Goal: Transaction & Acquisition: Subscribe to service/newsletter

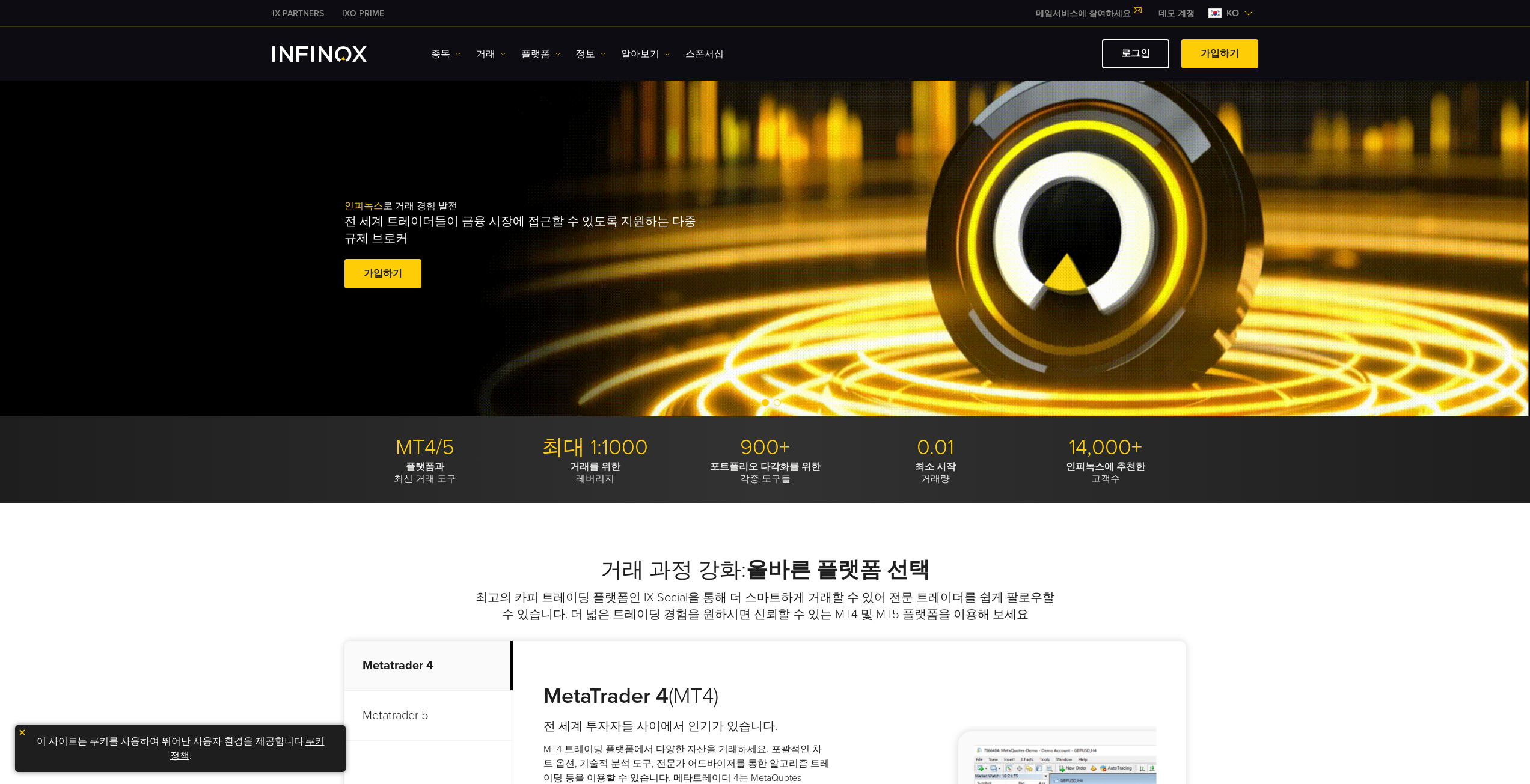
click at [1242, 13] on span "ko" at bounding box center [1233, 13] width 22 height 14
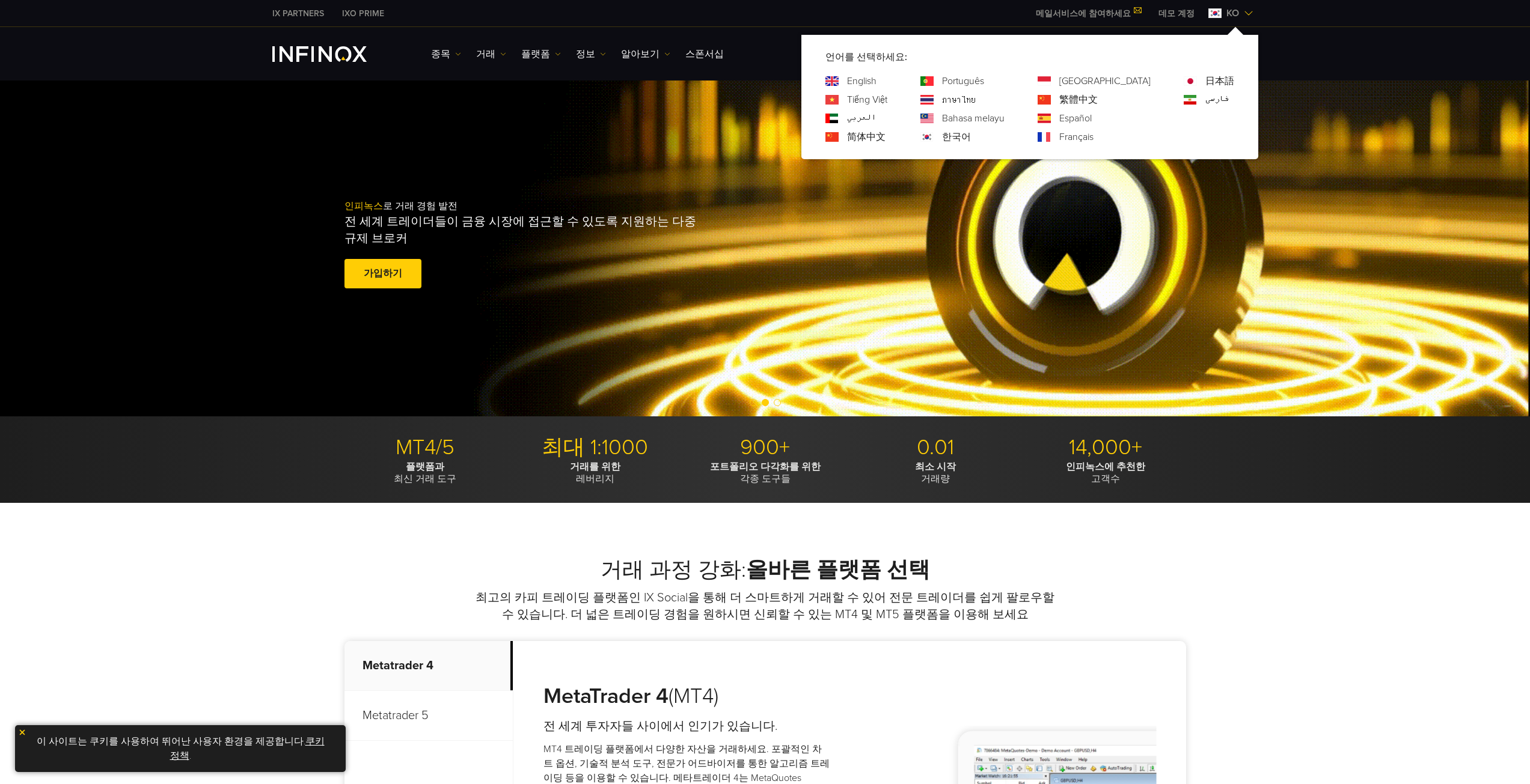
click at [1242, 13] on span "ko" at bounding box center [1233, 13] width 22 height 14
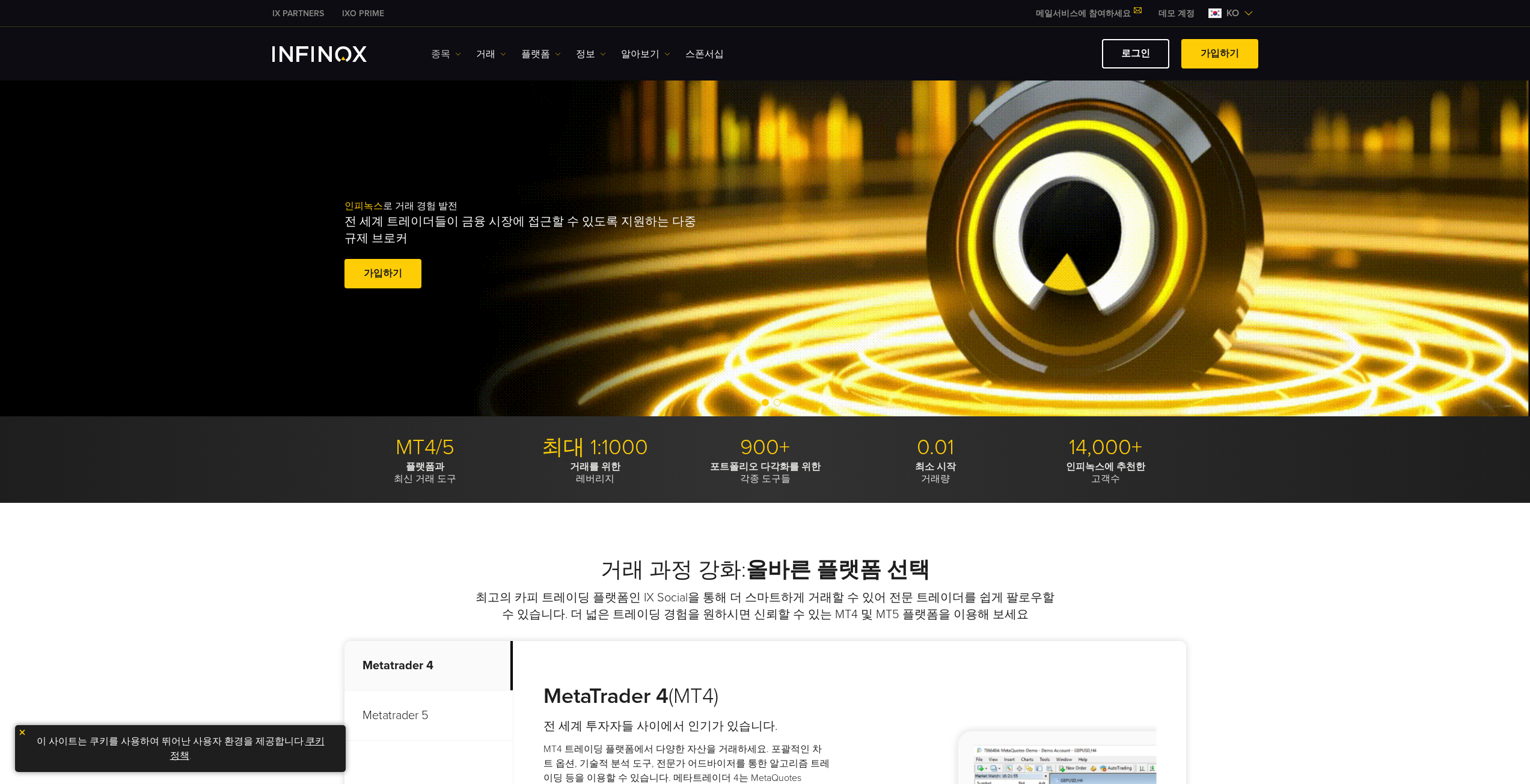
click at [448, 47] on link "종목" at bounding box center [446, 54] width 30 height 14
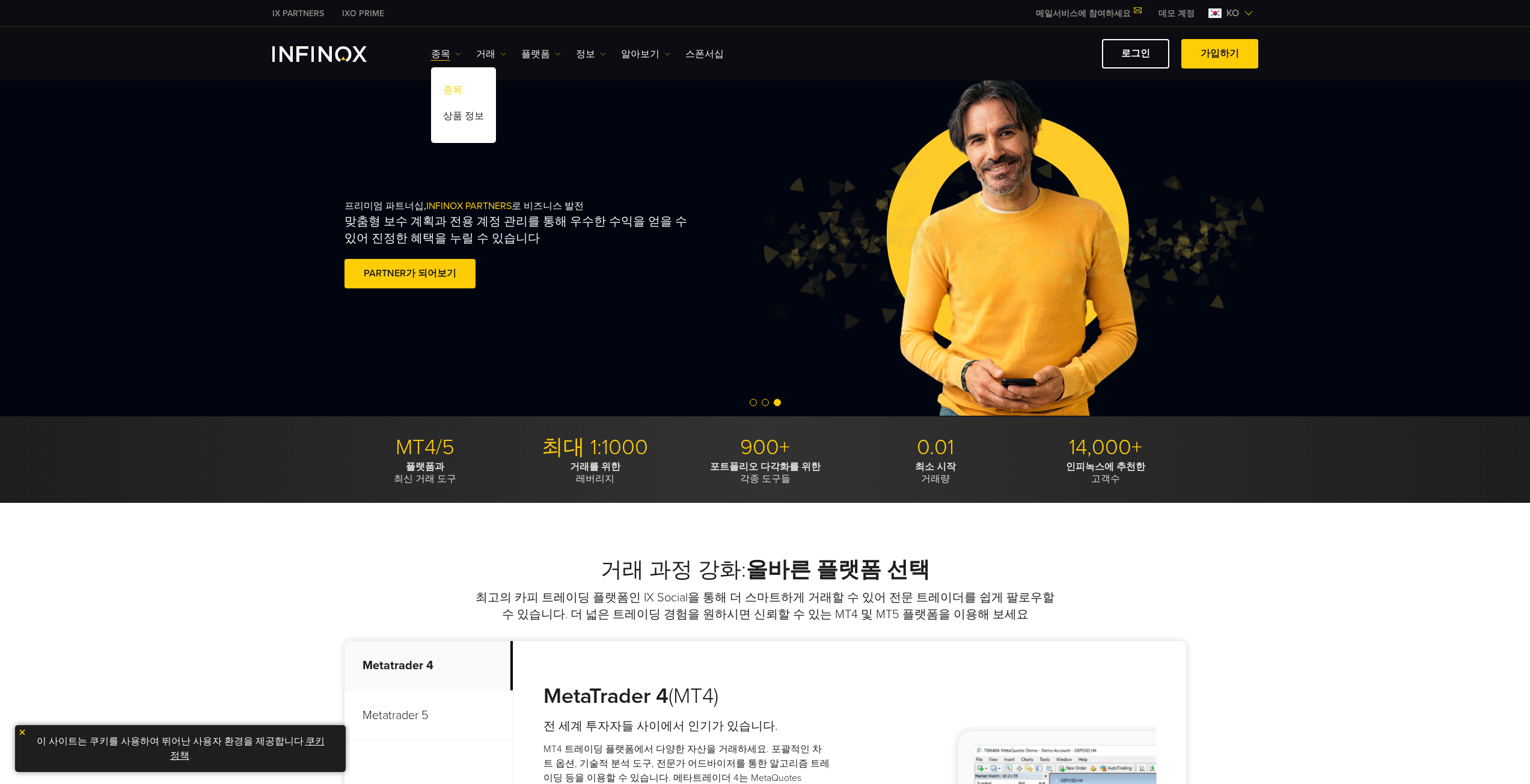
click at [445, 89] on link "종목" at bounding box center [463, 92] width 65 height 26
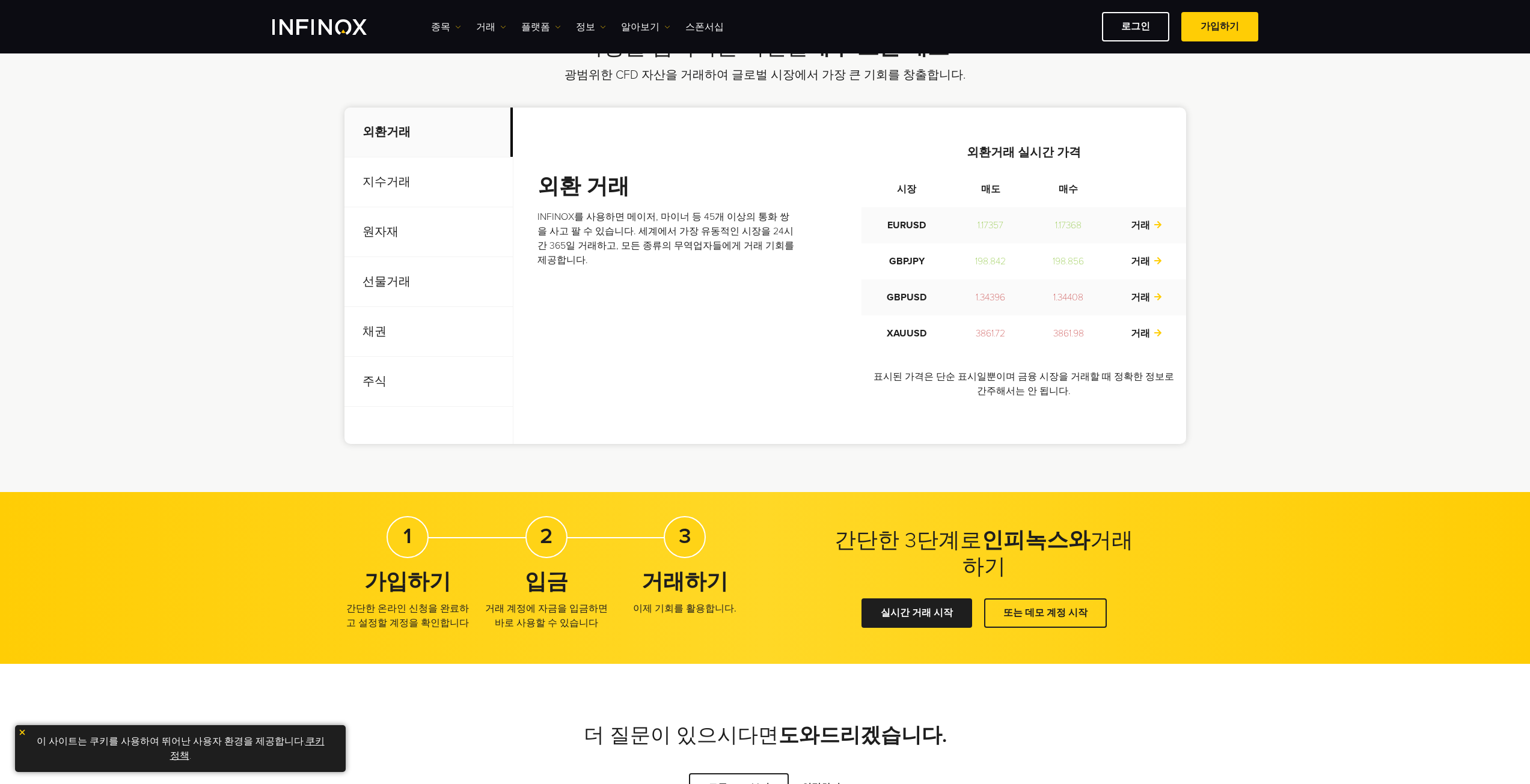
scroll to position [421, 0]
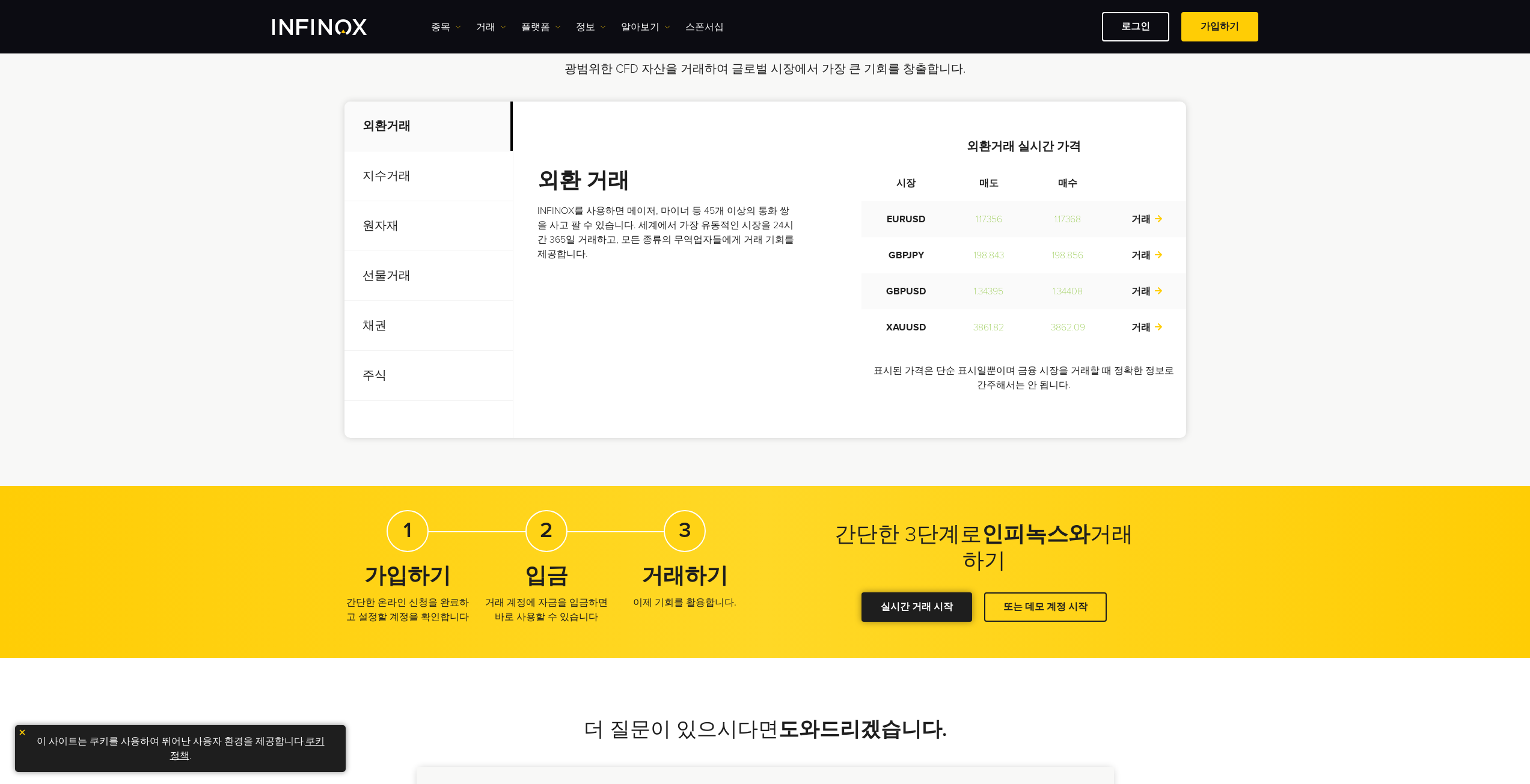
click at [902, 617] on link "실시간 거래 시작" at bounding box center [917, 607] width 111 height 29
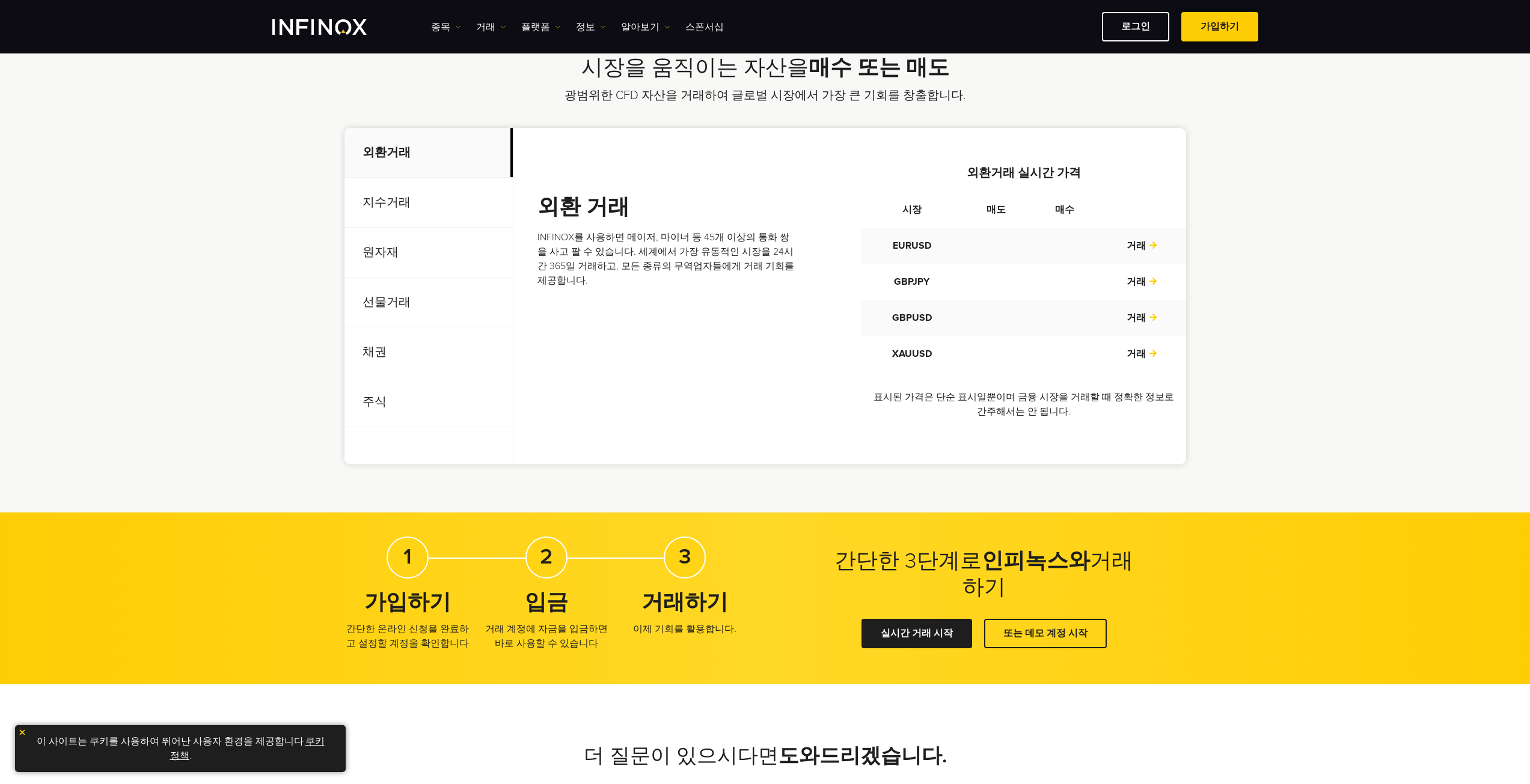
click at [1220, 27] on span at bounding box center [1220, 27] width 0 height 0
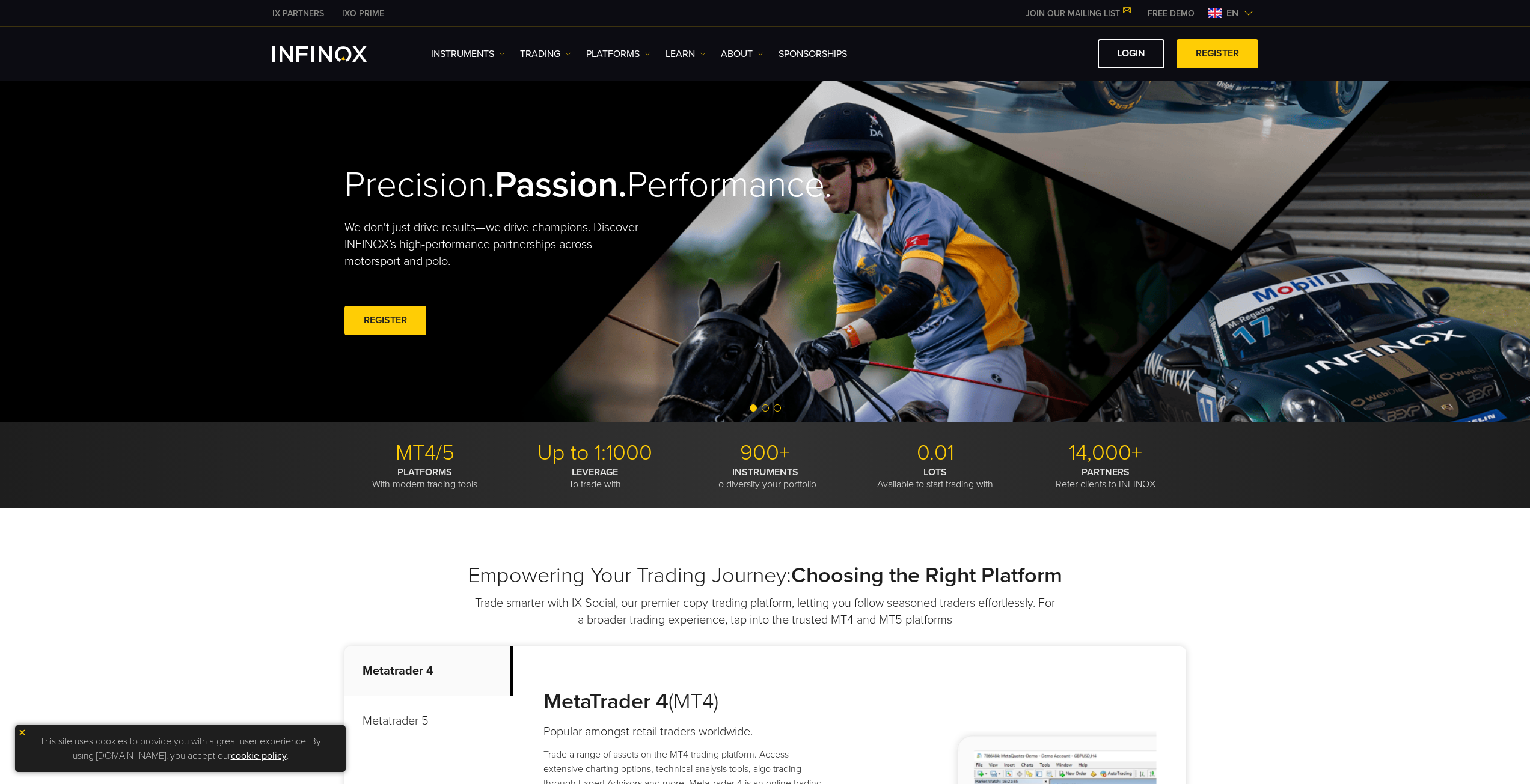
click at [1240, 10] on span "en" at bounding box center [1233, 13] width 22 height 14
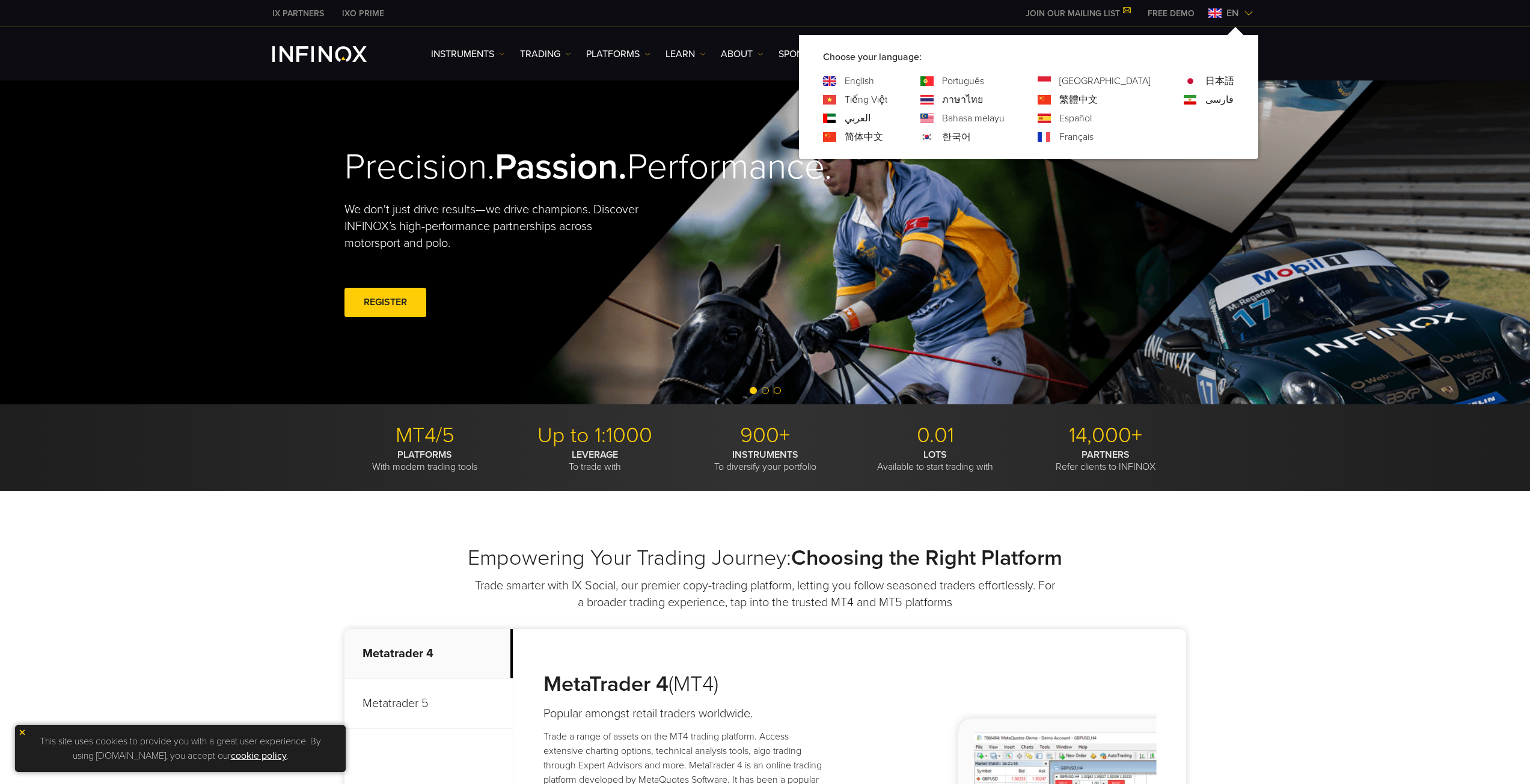
click at [971, 140] on link "한국어" at bounding box center [956, 137] width 29 height 14
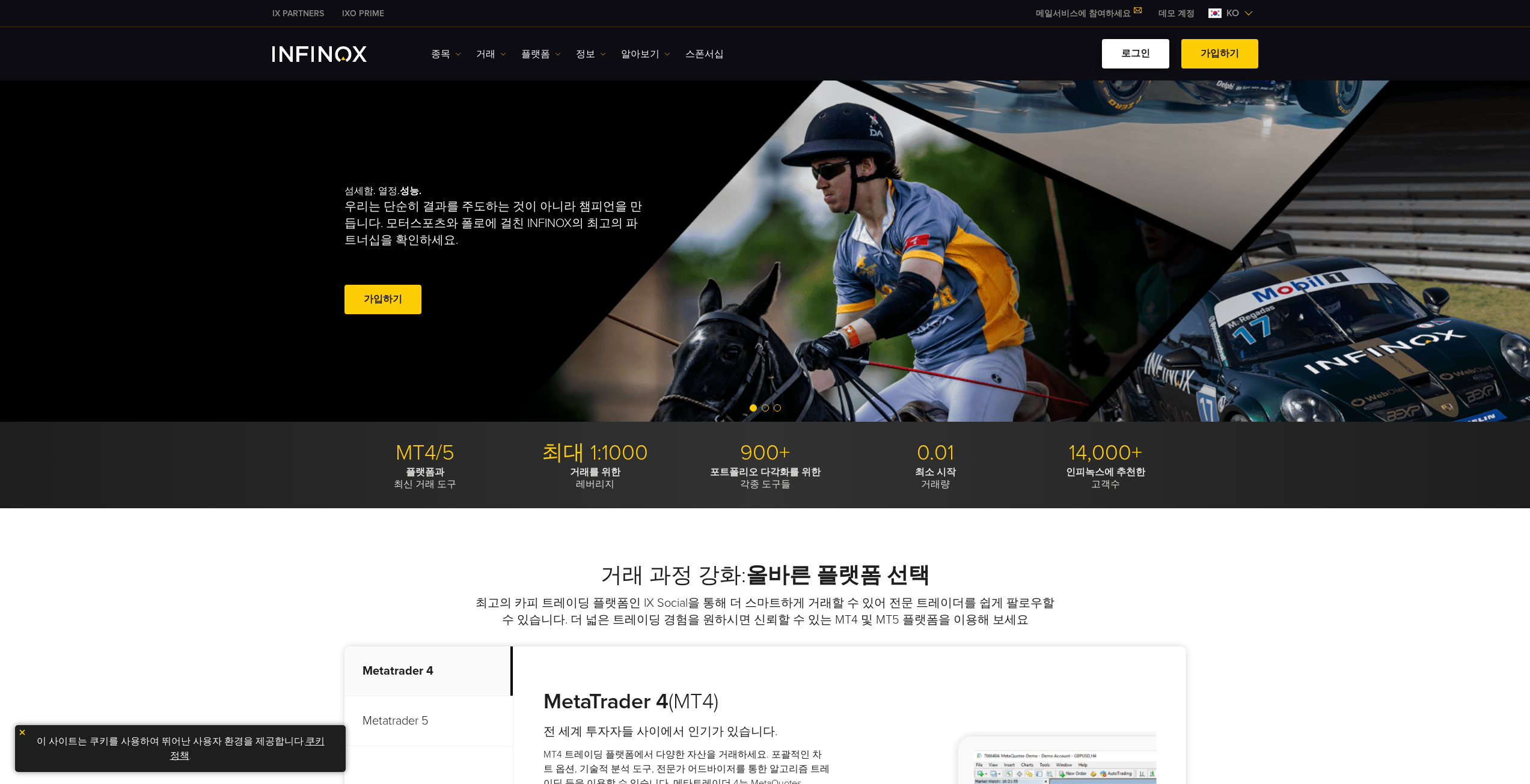
drag, startPoint x: 0, startPoint y: 0, endPoint x: 1137, endPoint y: 52, distance: 1138.2
click at [1137, 52] on link "로그인" at bounding box center [1135, 53] width 67 height 29
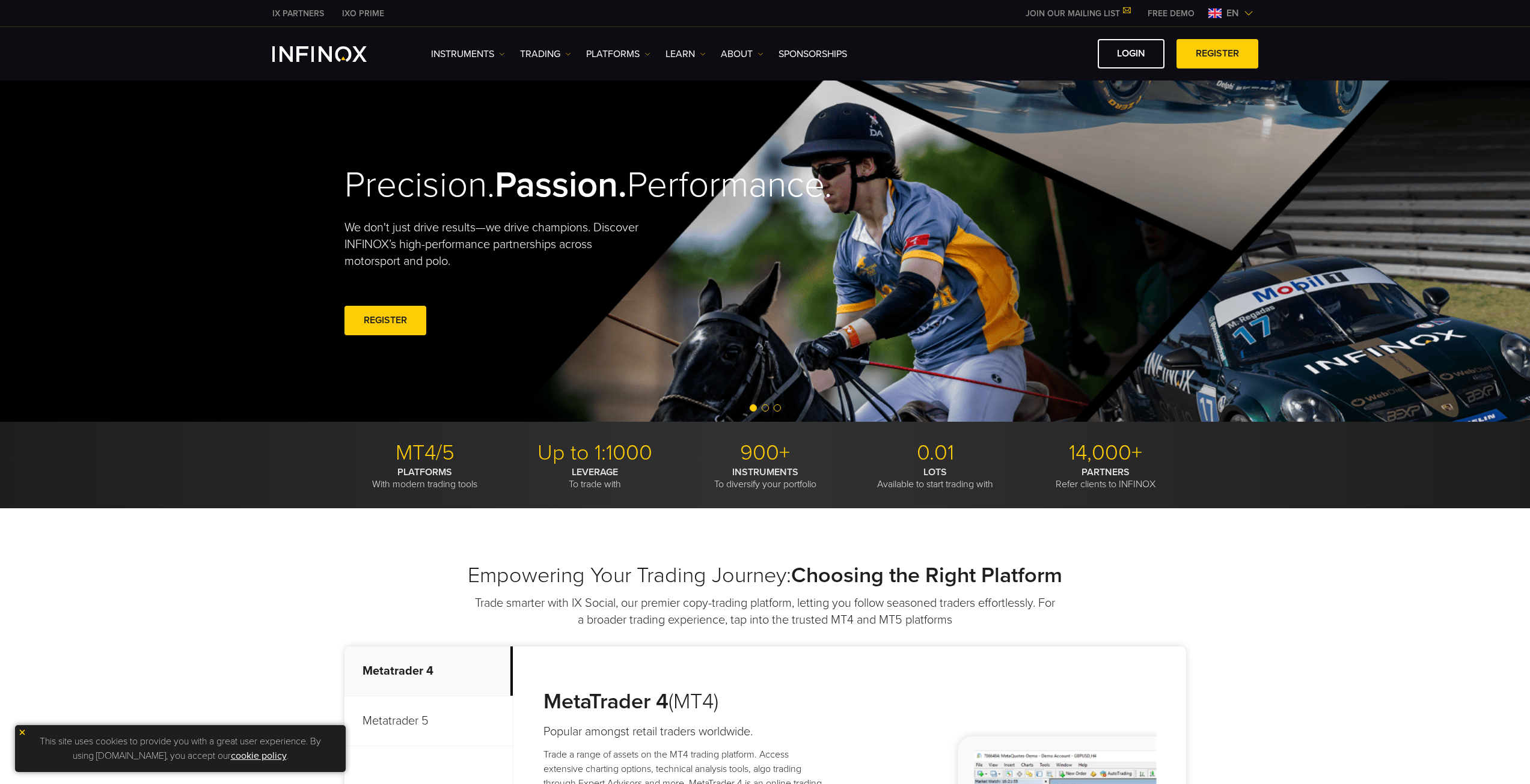
click at [1231, 16] on span "en" at bounding box center [1233, 13] width 22 height 14
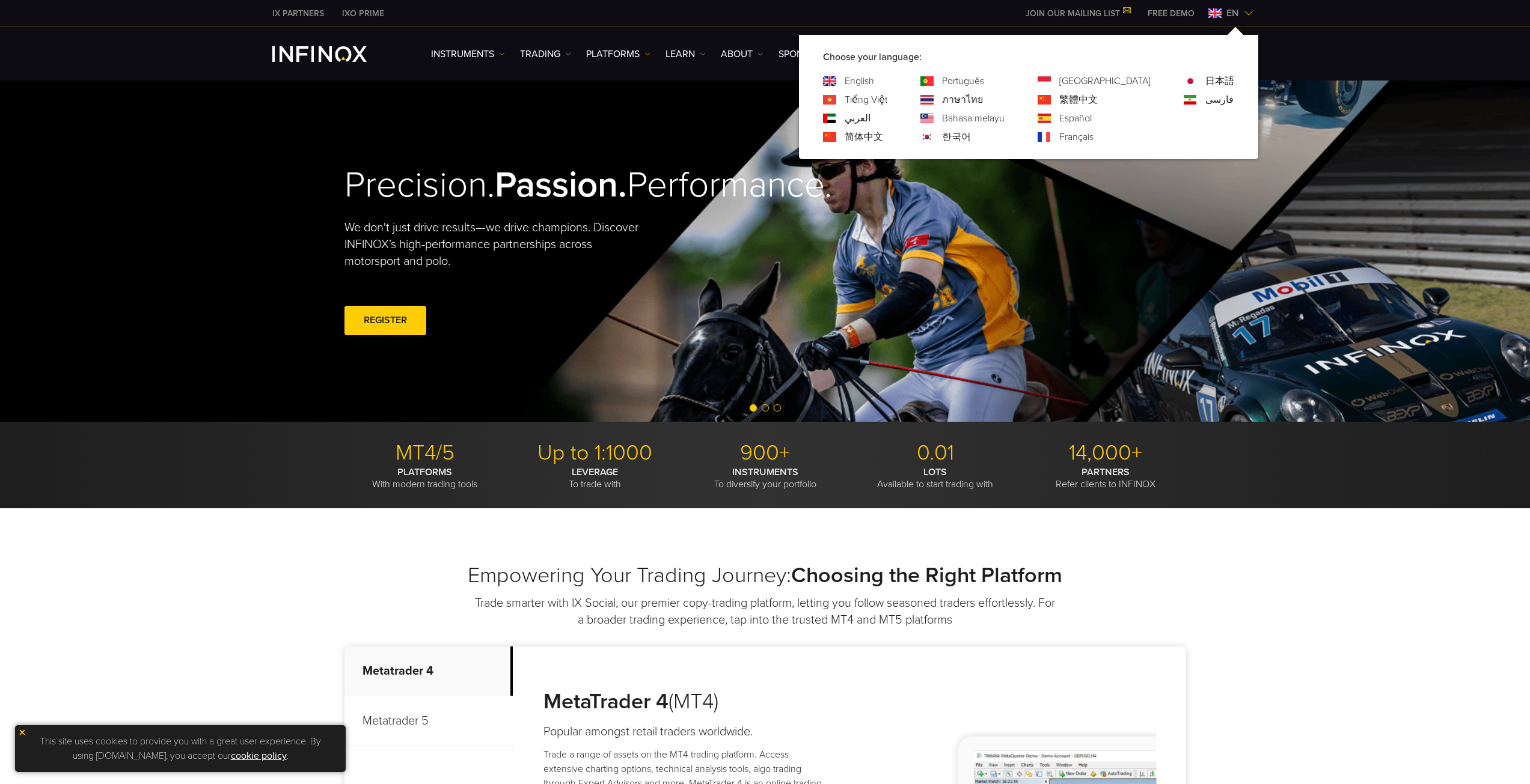
click at [971, 131] on link "한국어" at bounding box center [956, 137] width 29 height 14
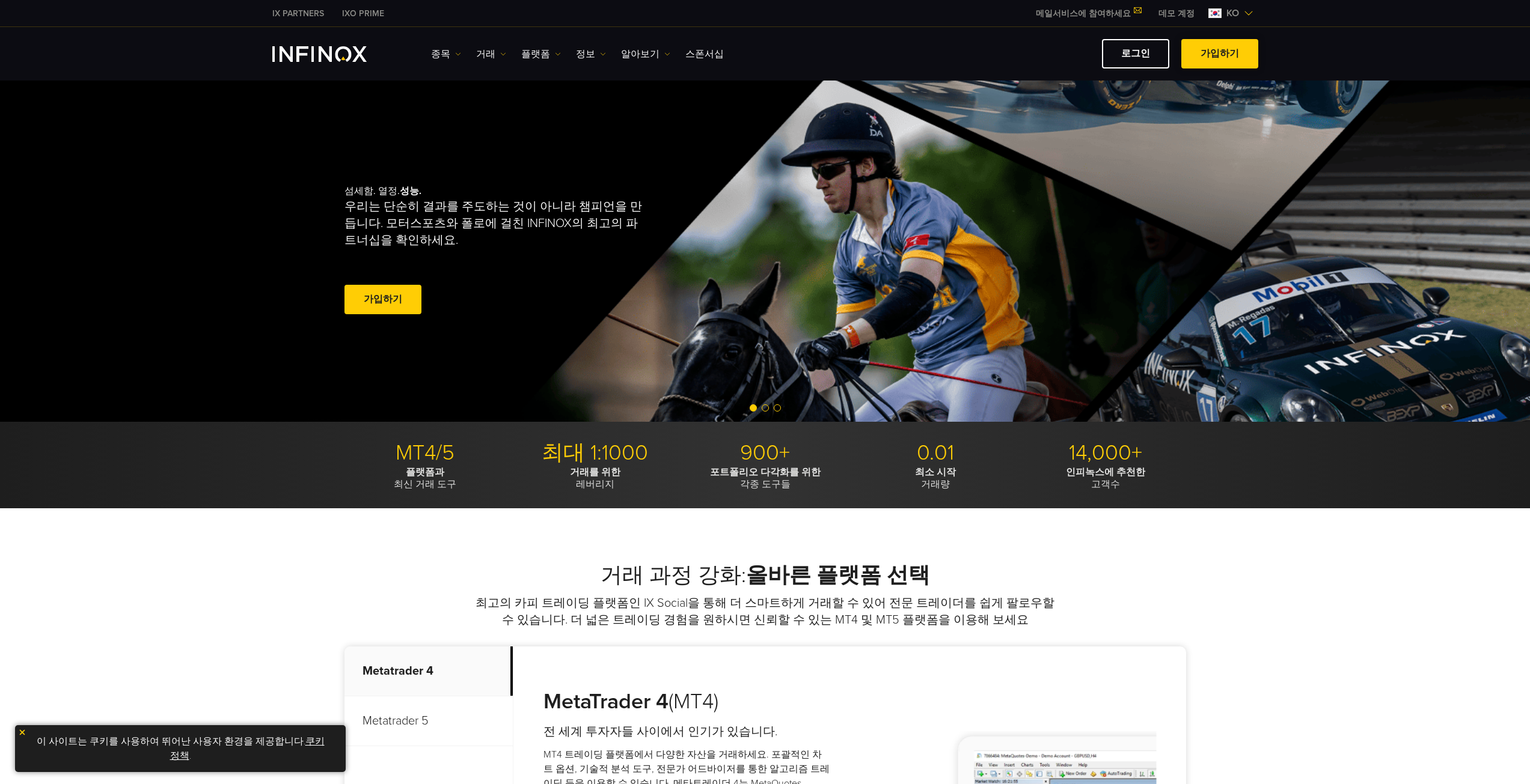
click at [1203, 56] on link "가입하기" at bounding box center [1220, 53] width 77 height 29
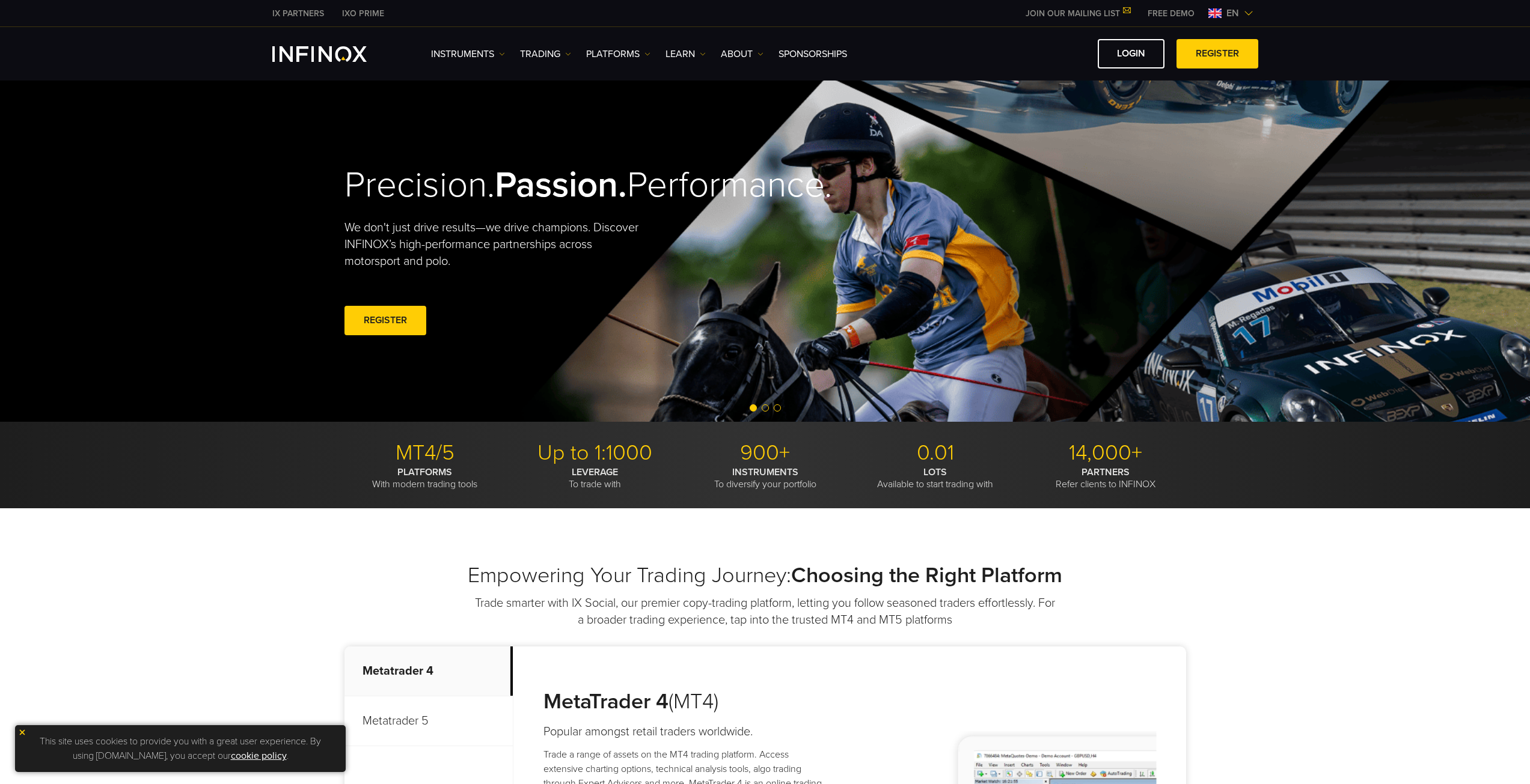
click at [1217, 12] on img at bounding box center [1215, 13] width 13 height 10
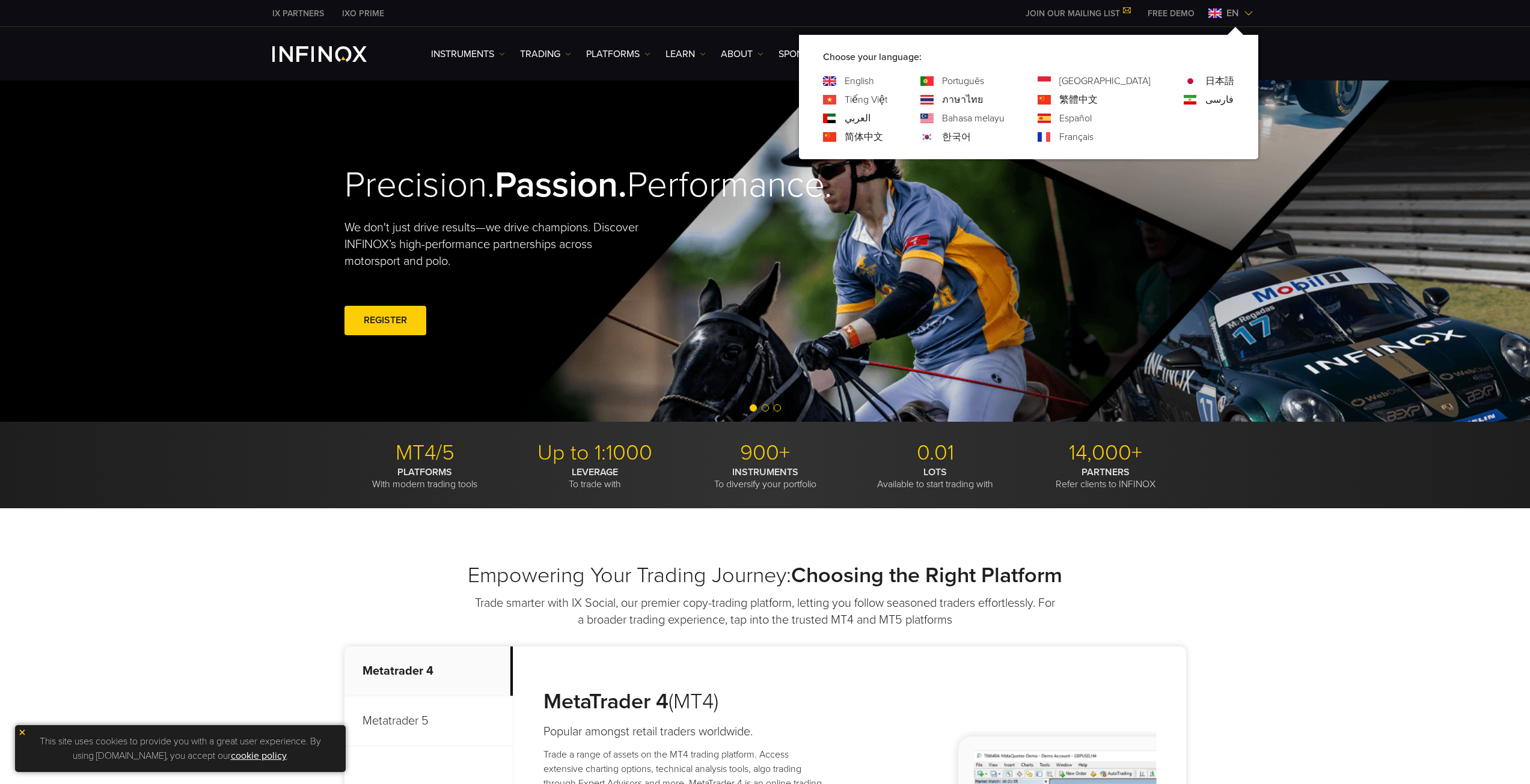
click at [971, 135] on link "한국어" at bounding box center [956, 137] width 29 height 14
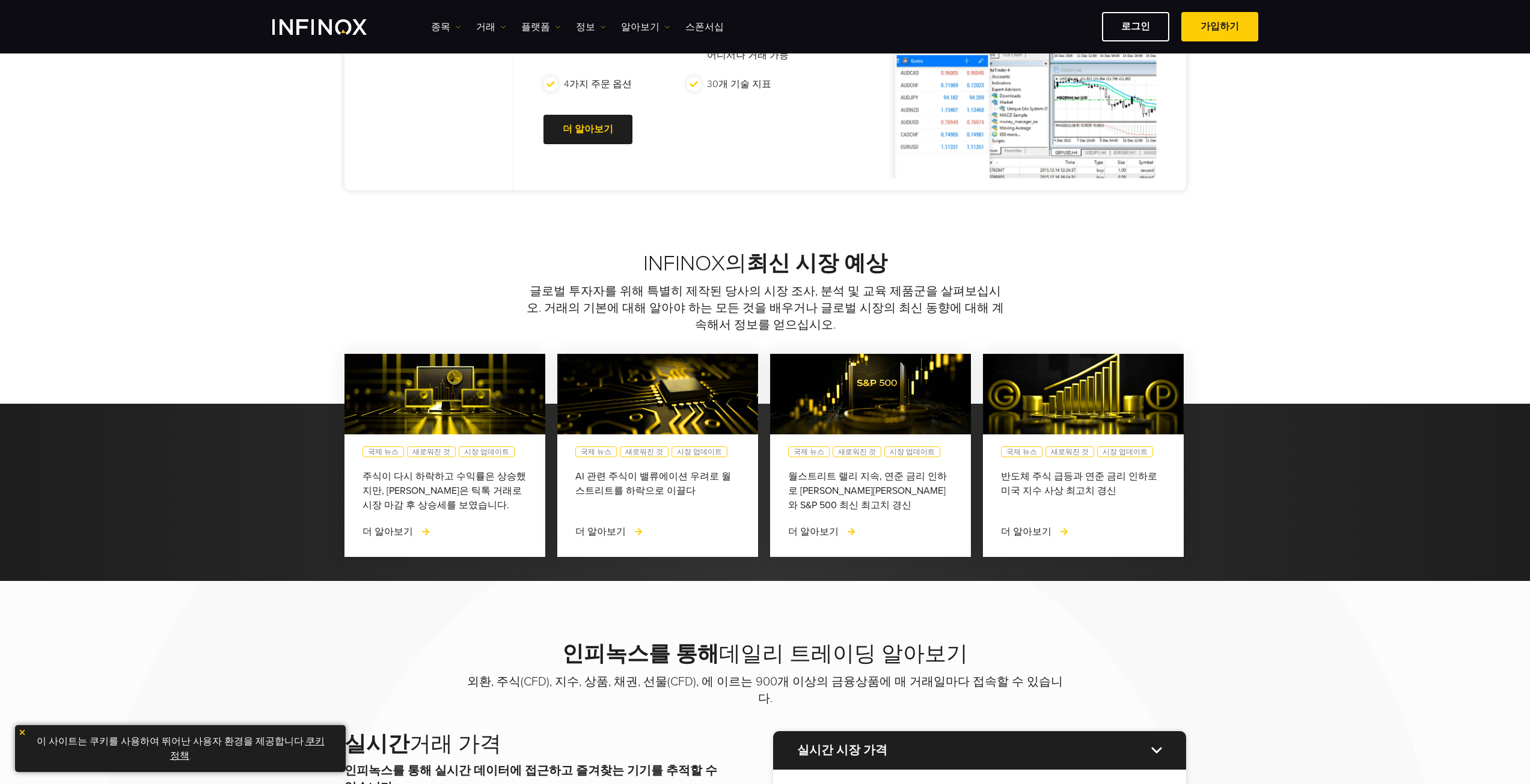
scroll to position [781, 0]
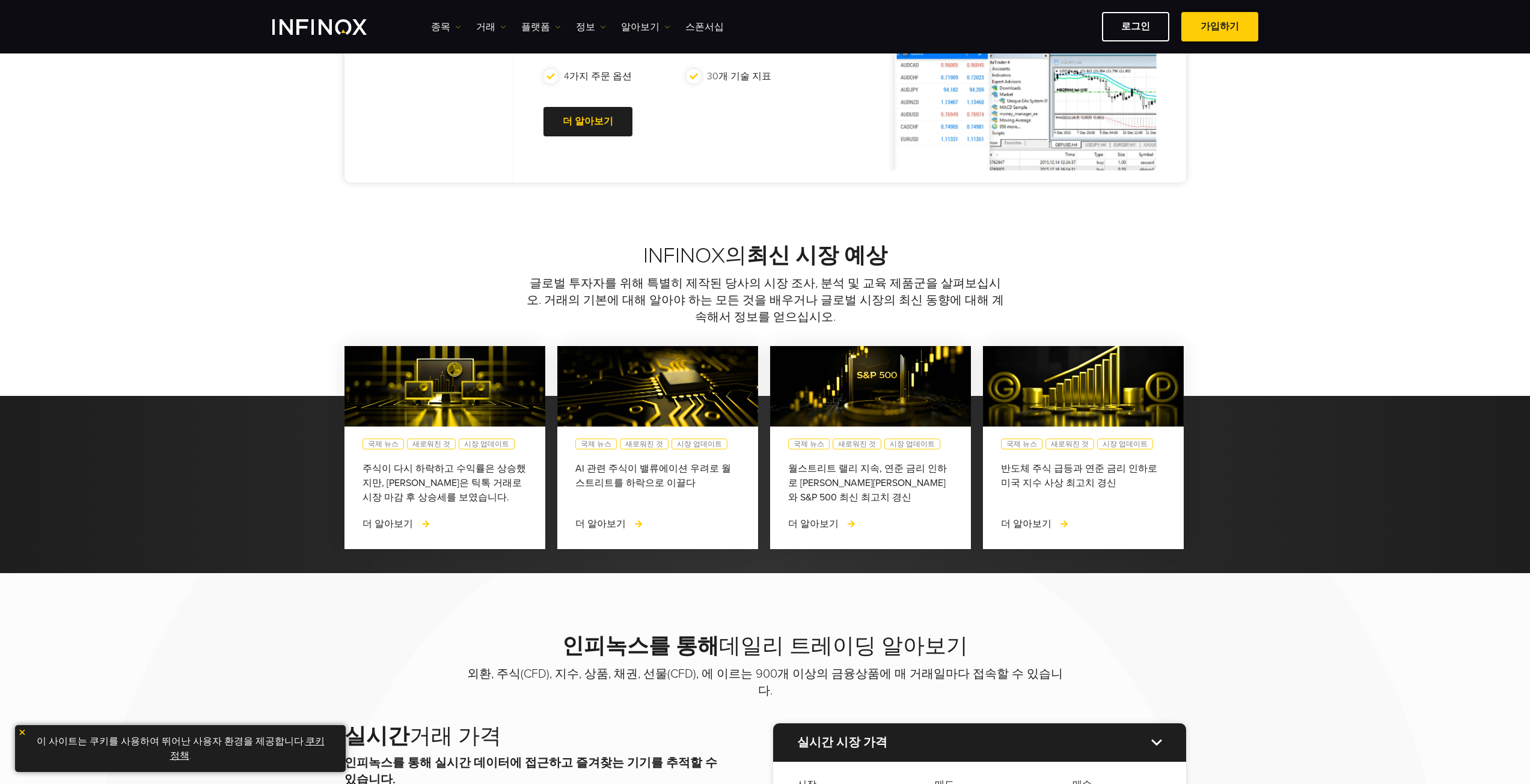
click at [1220, 27] on span at bounding box center [1220, 27] width 0 height 0
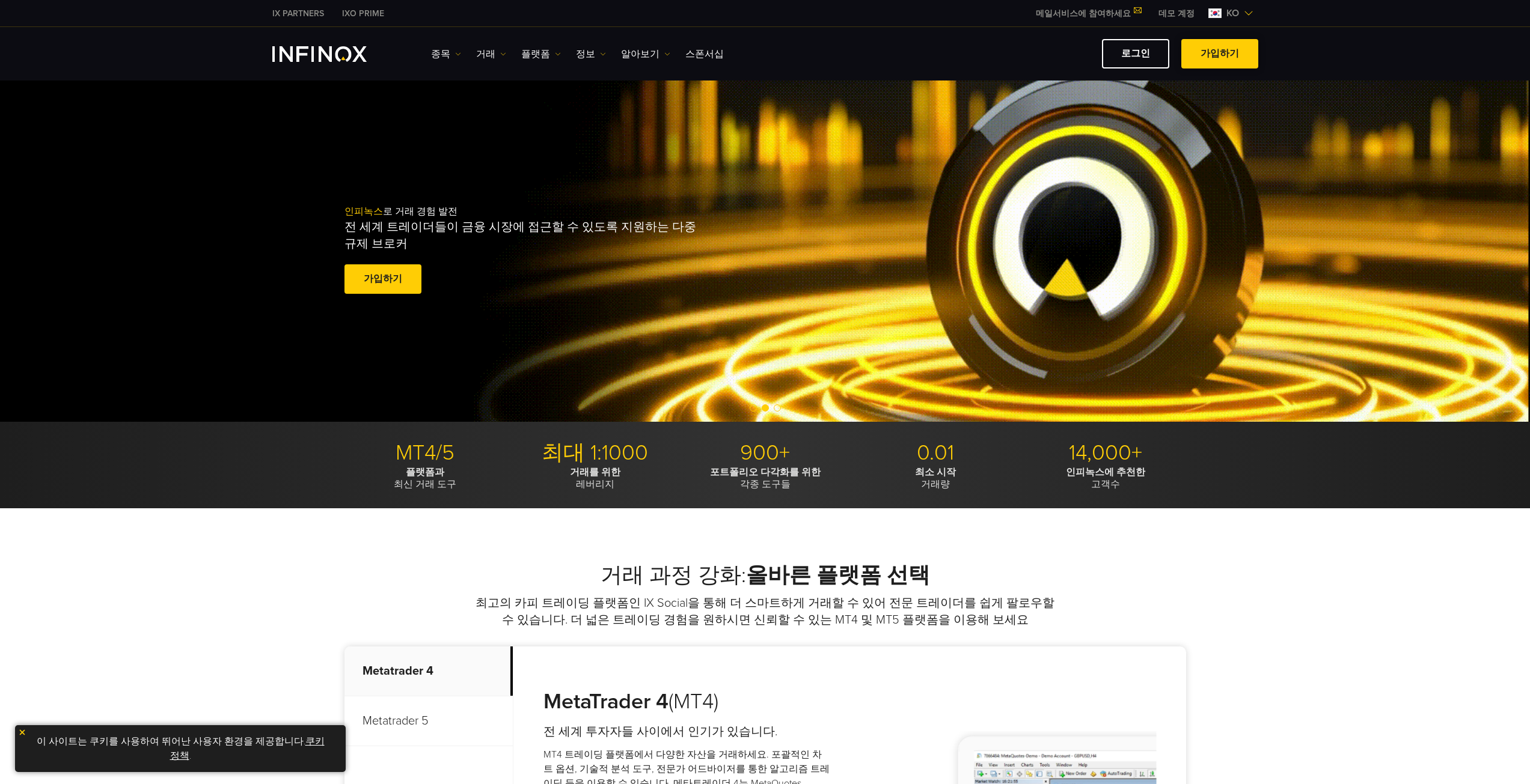
click at [1214, 58] on link "가입하기" at bounding box center [1220, 53] width 77 height 29
